Goal: Information Seeking & Learning: Find specific fact

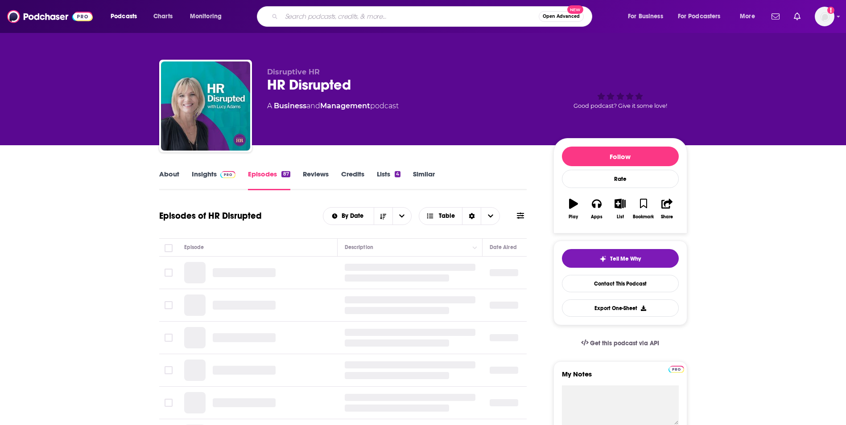
click at [307, 20] on input "Search podcasts, credits, & more..." at bounding box center [409, 16] width 257 height 14
type input "softwire"
